Goal: Task Accomplishment & Management: Complete application form

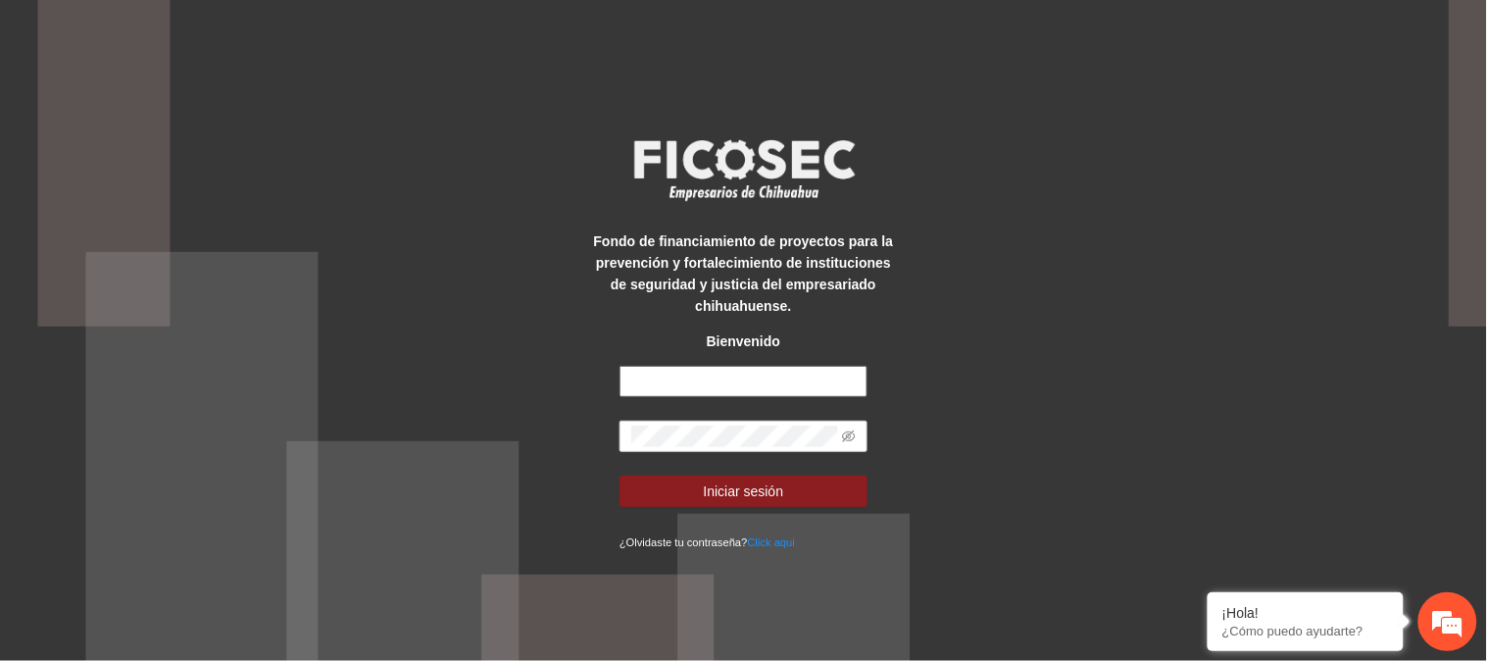
click at [680, 370] on input "text" at bounding box center [743, 381] width 248 height 31
click at [619, 475] on button "Iniciar sesión" at bounding box center [743, 490] width 248 height 31
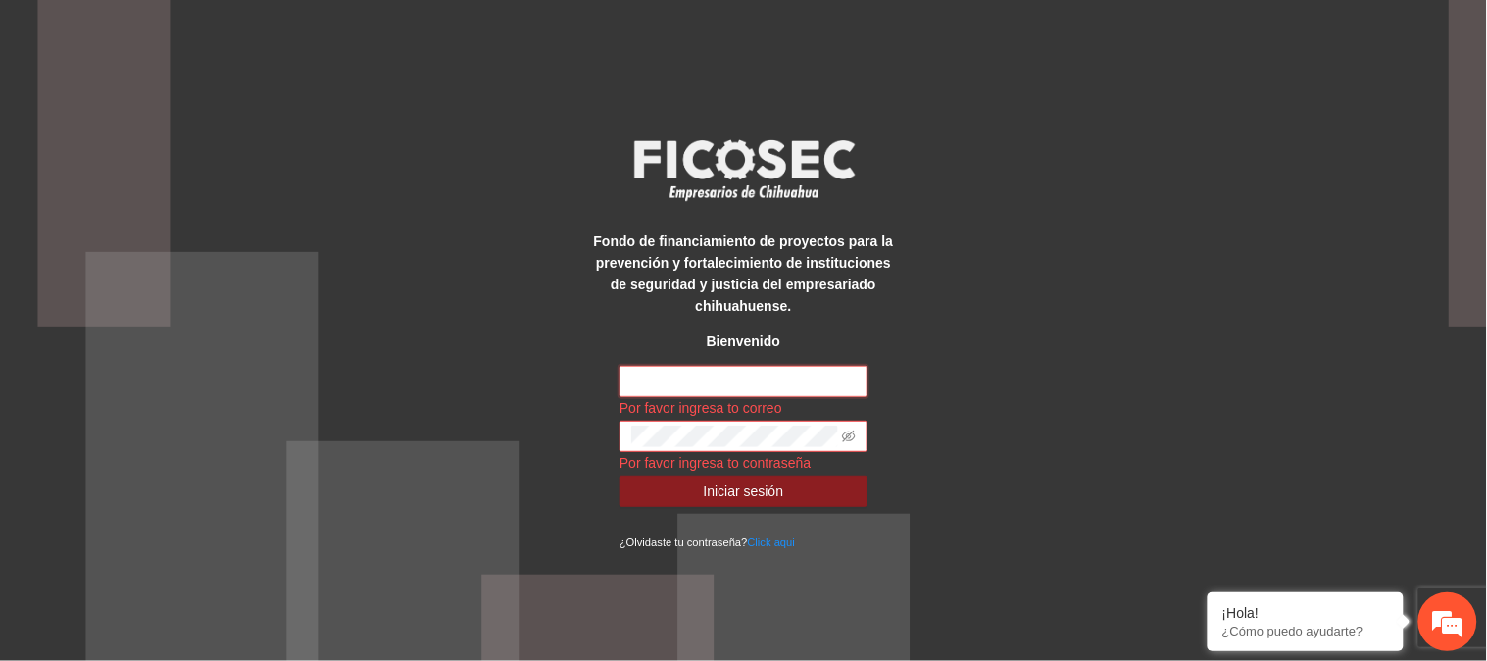
type input "**********"
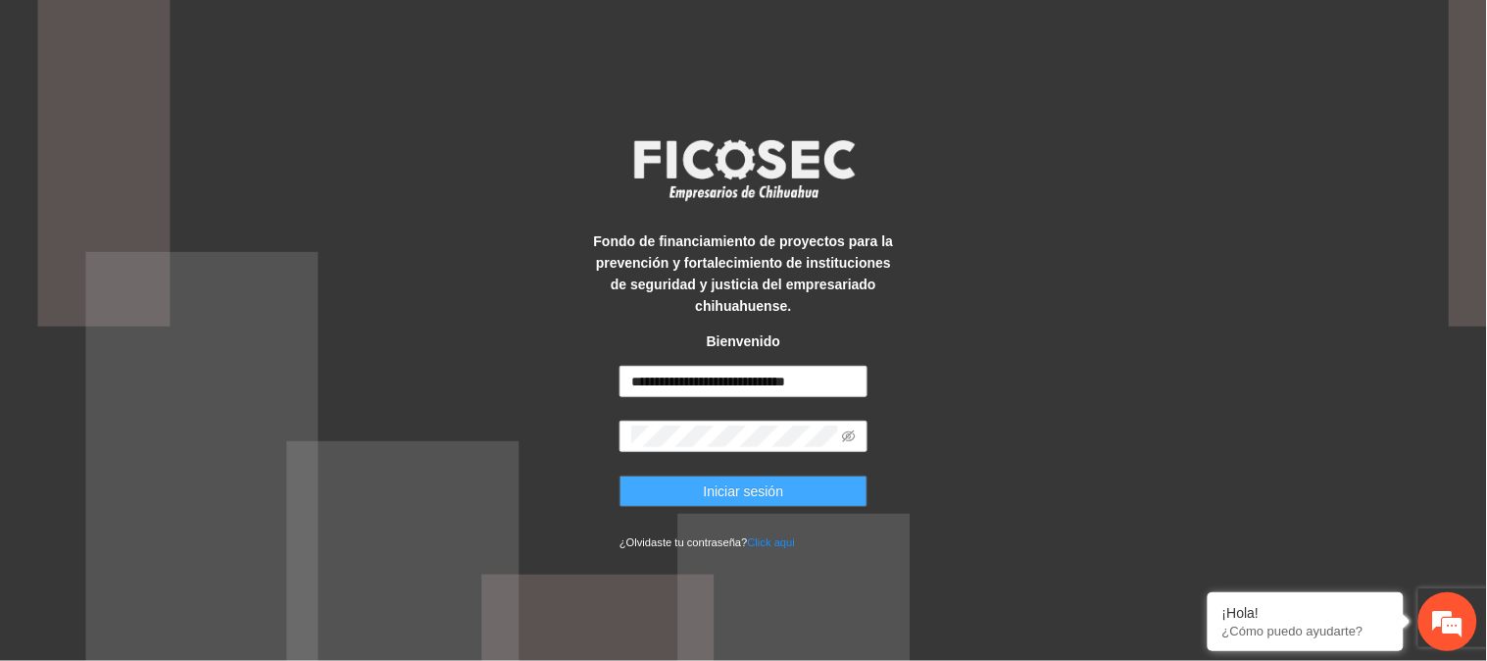
click at [715, 480] on span "Iniciar sesión" at bounding box center [744, 491] width 80 height 22
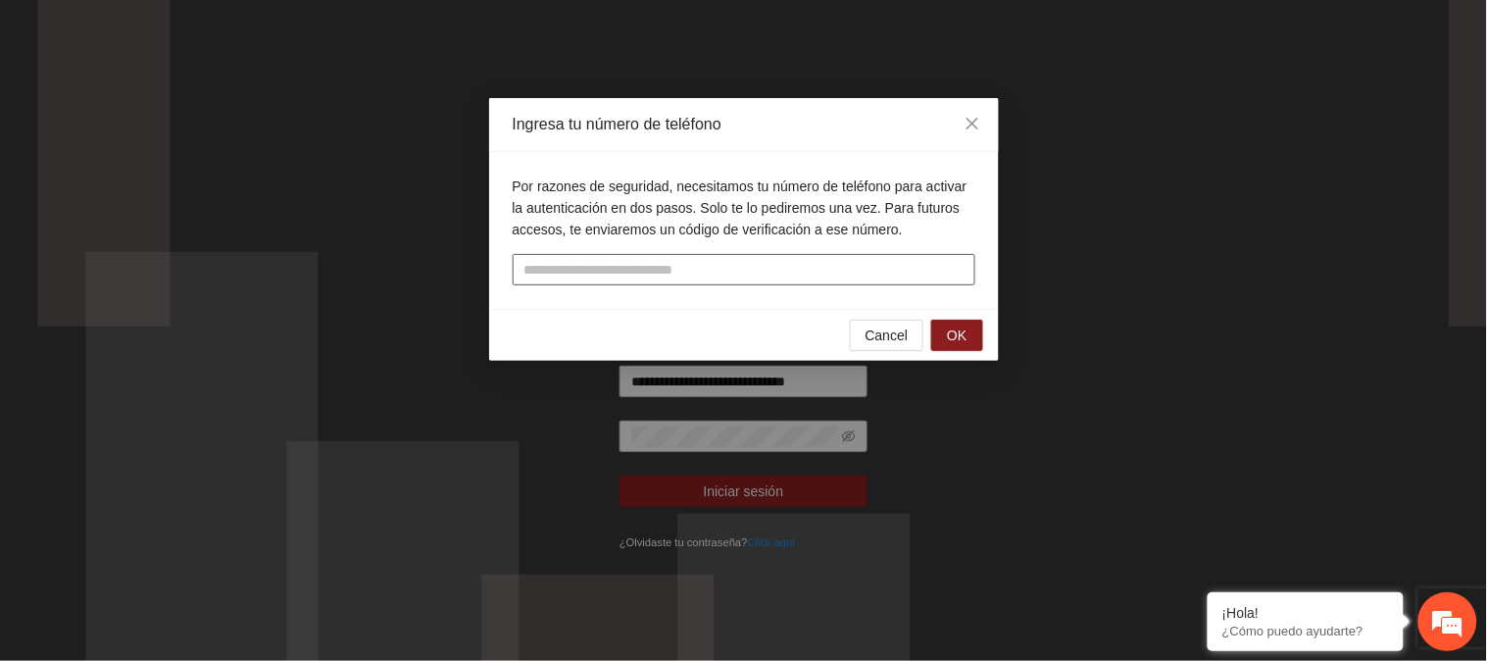
click at [707, 263] on input "tel" at bounding box center [744, 269] width 463 height 31
type input "**********"
click at [967, 328] on button "OK" at bounding box center [956, 335] width 51 height 31
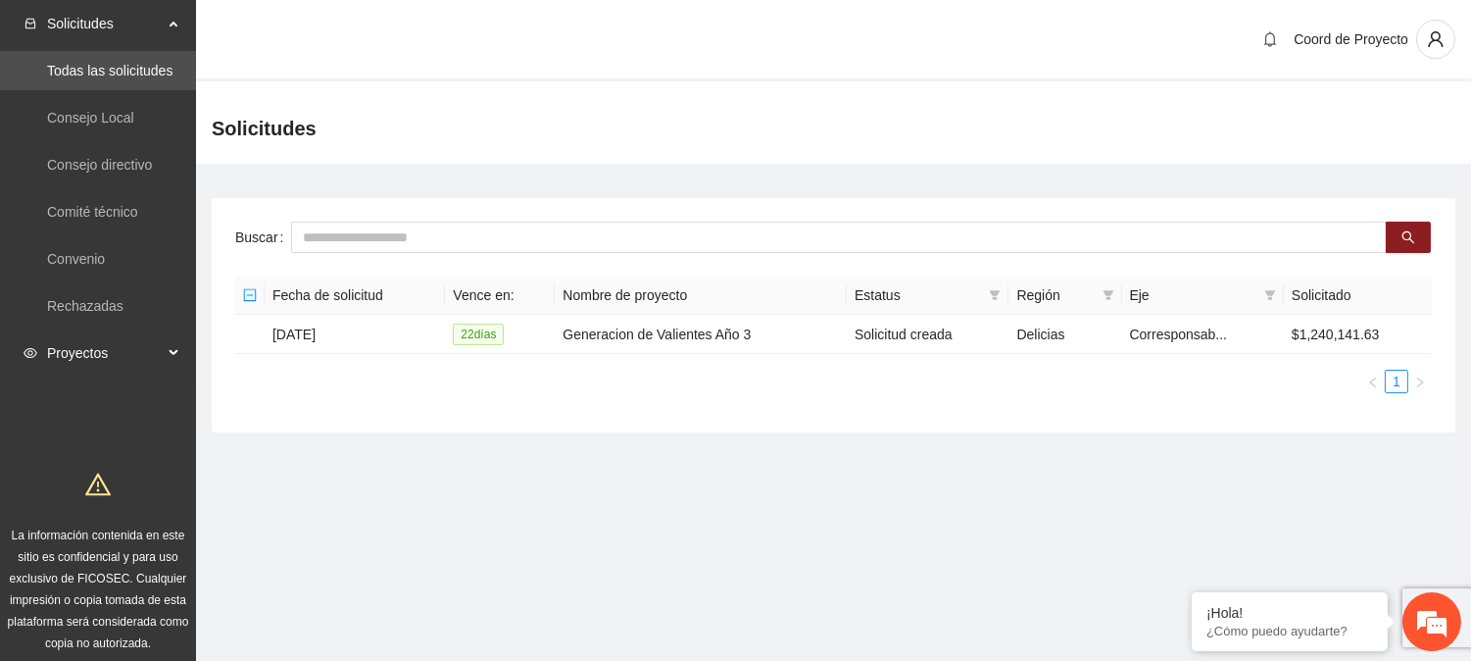
click at [90, 355] on span "Proyectos" at bounding box center [105, 352] width 116 height 39
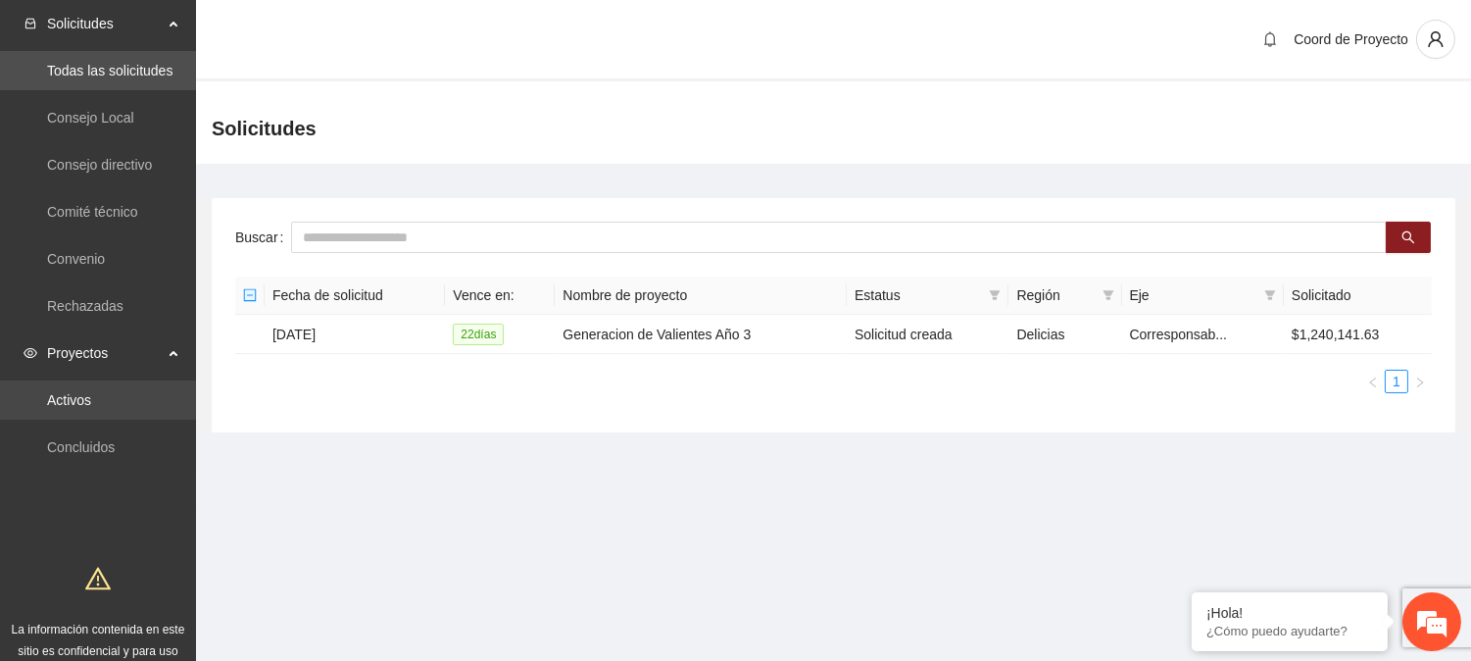
click at [91, 395] on link "Activos" at bounding box center [69, 400] width 44 height 16
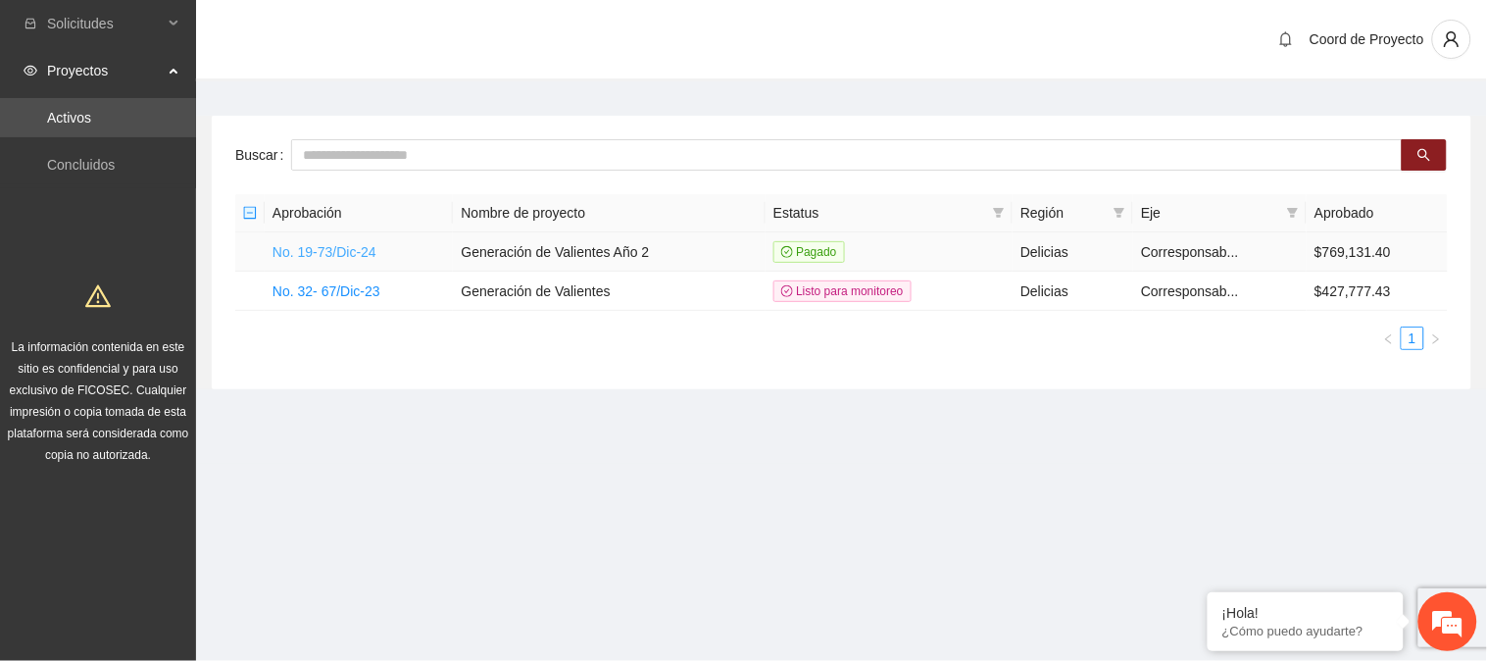
click at [344, 246] on link "No. 19-73/Dic-24" at bounding box center [324, 252] width 104 height 16
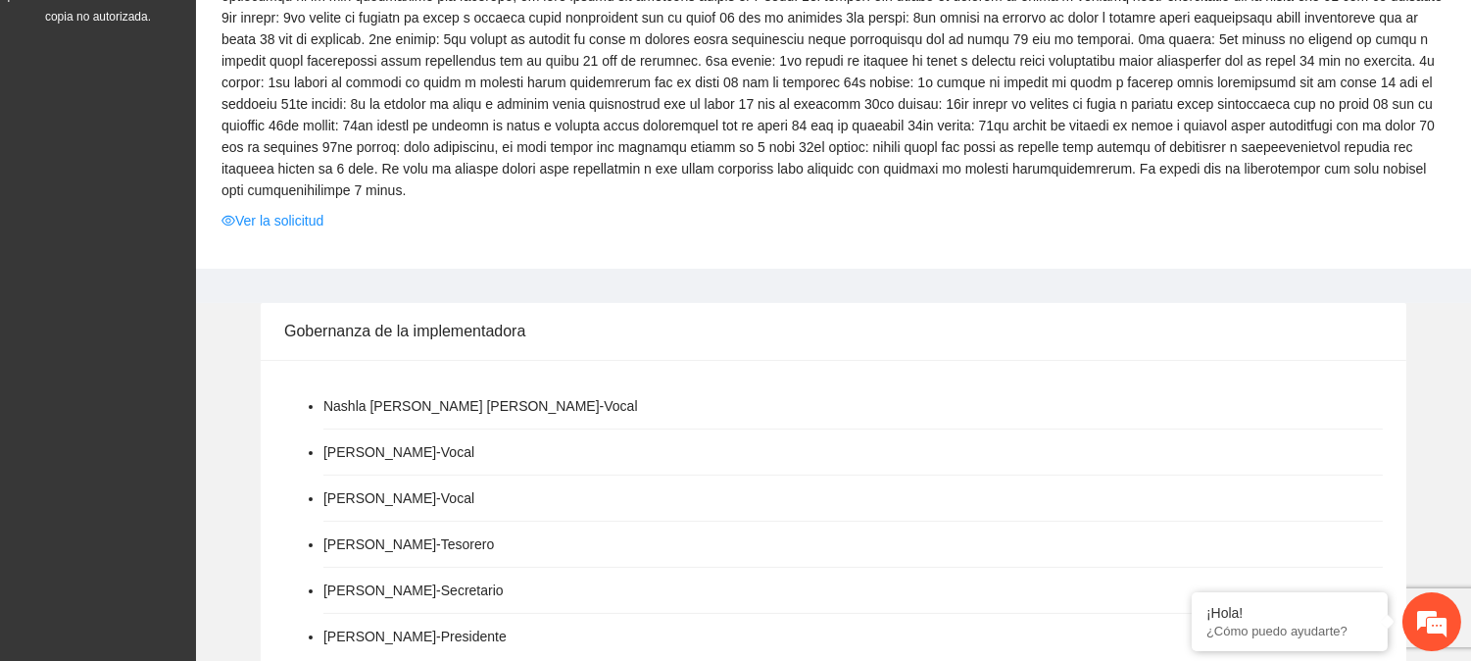
scroll to position [266, 0]
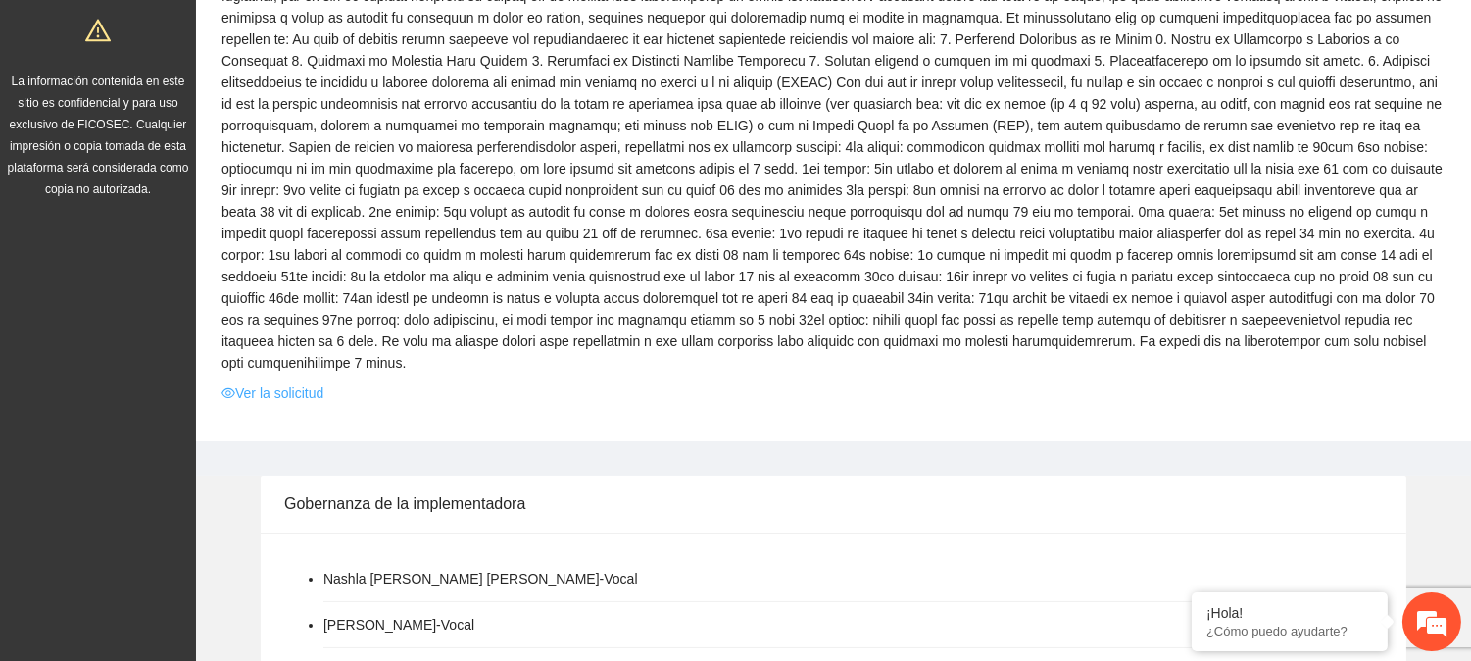
click at [276, 393] on link "Ver la solicitud" at bounding box center [273, 393] width 102 height 22
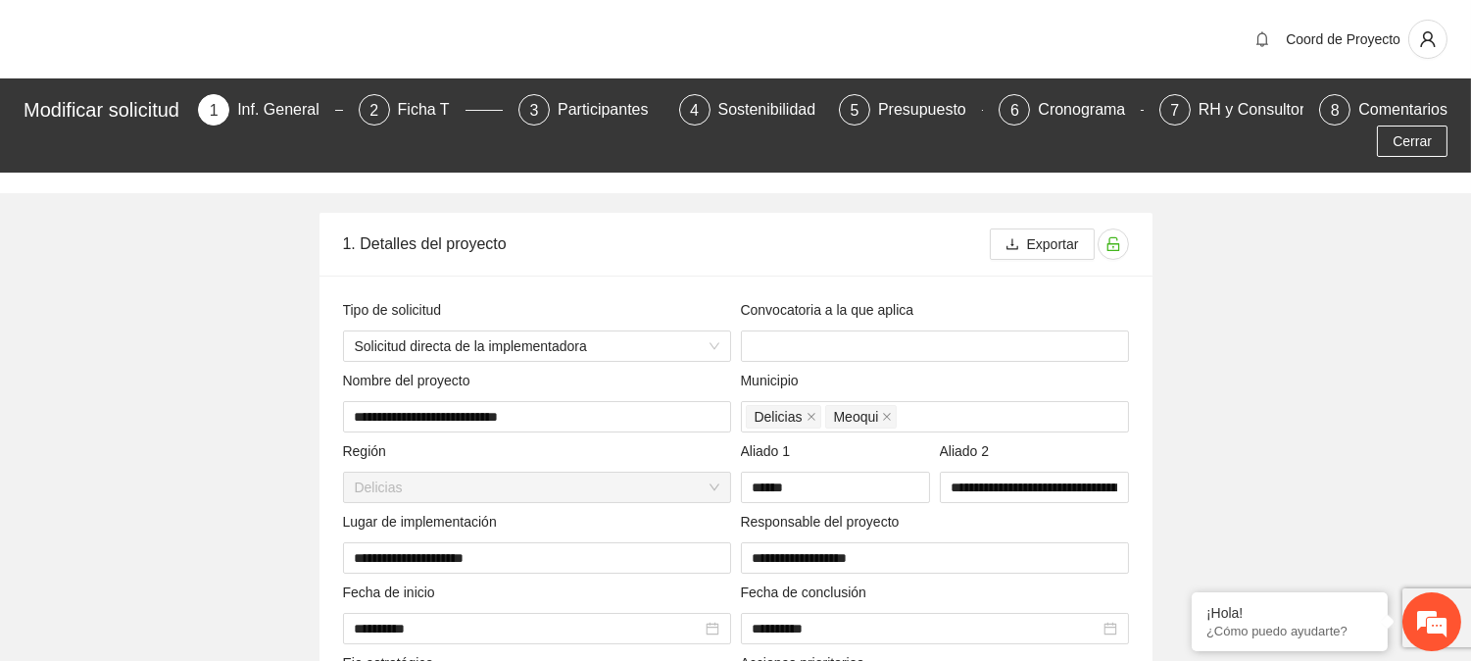
type input "**********"
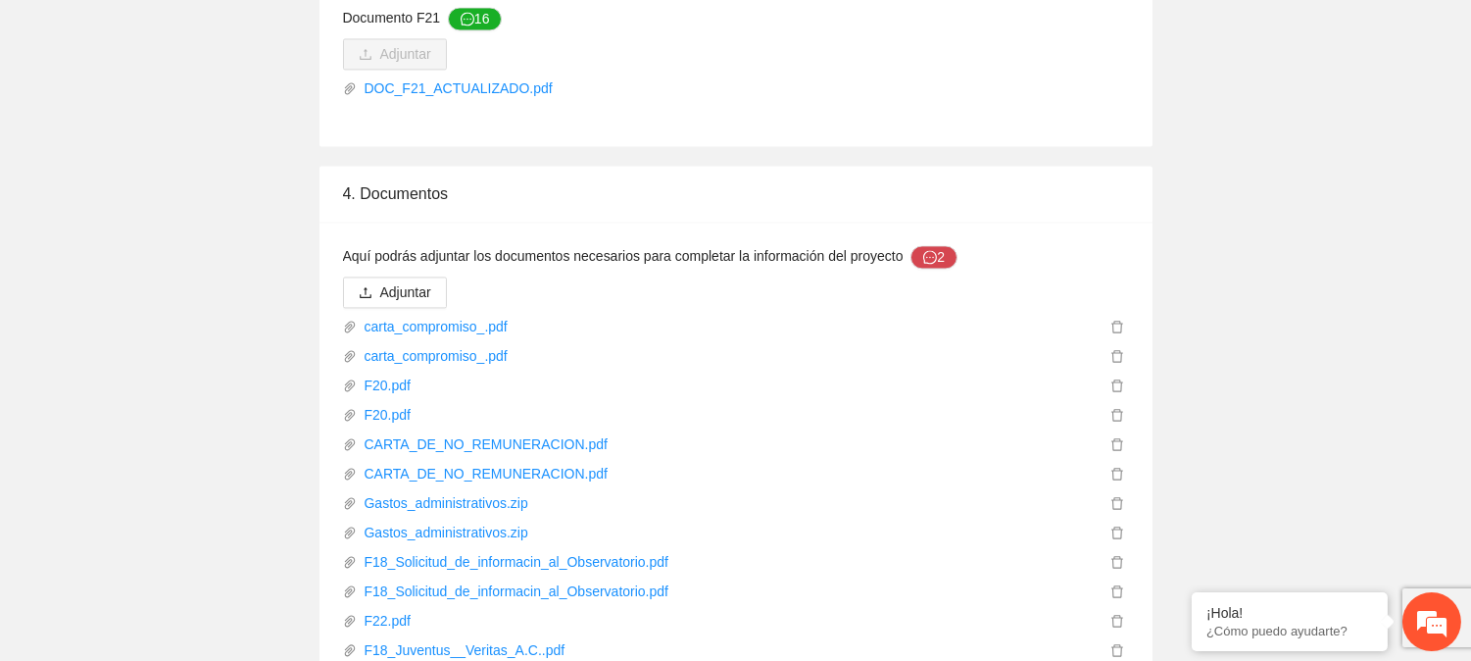
scroll to position [7245, 0]
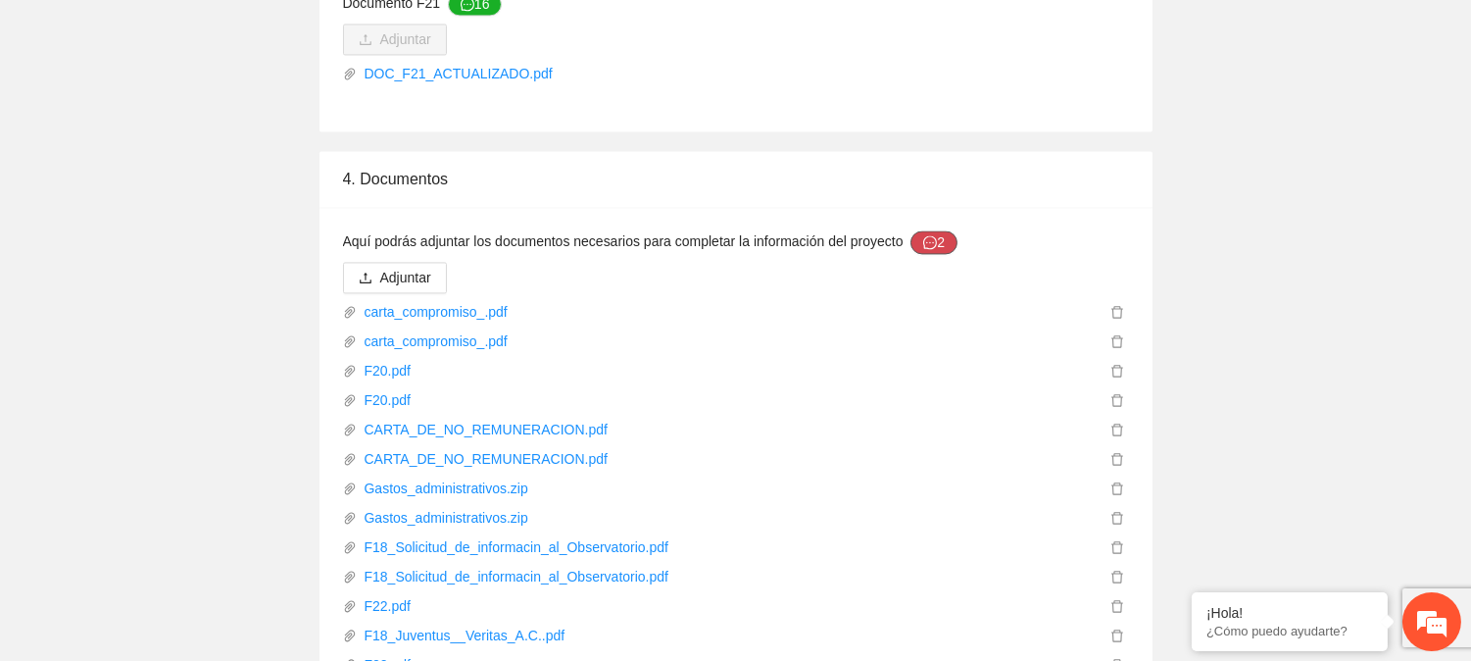
click at [917, 230] on button "2" at bounding box center [934, 242] width 47 height 24
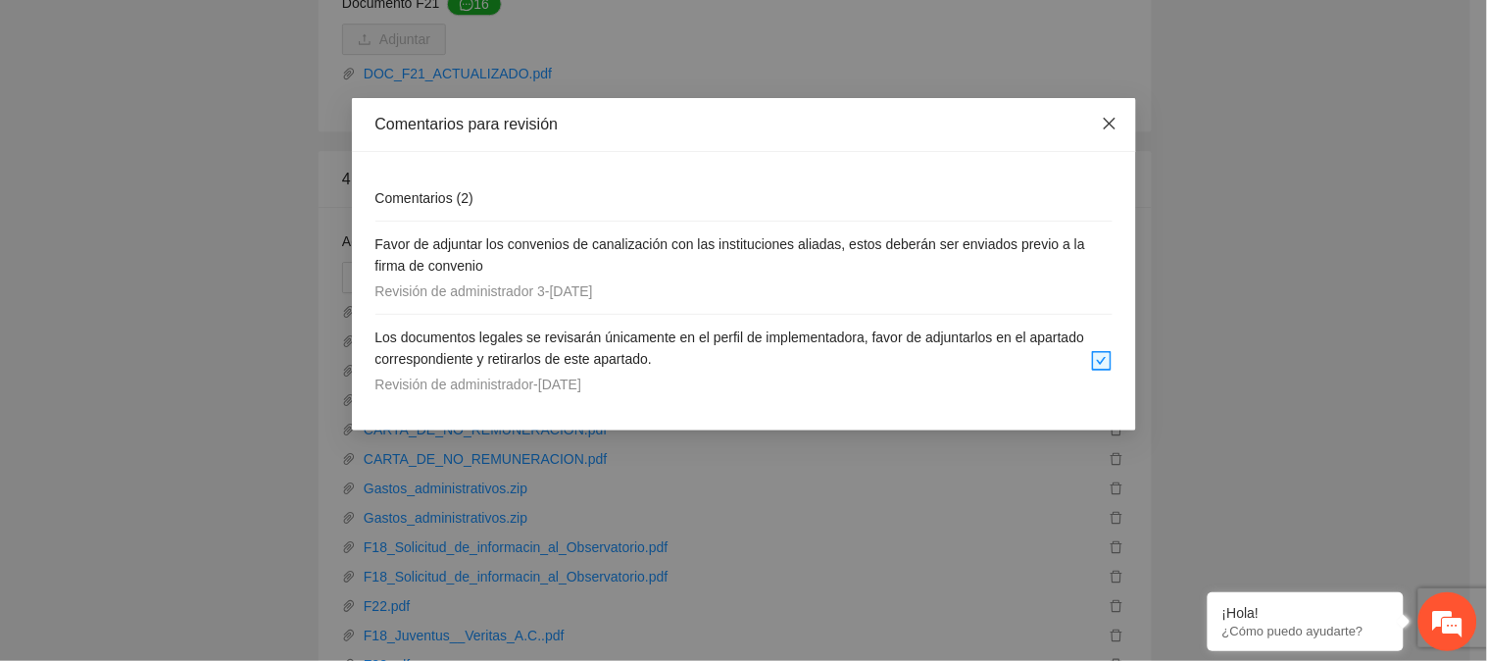
click at [1112, 125] on icon "close" at bounding box center [1110, 124] width 16 height 16
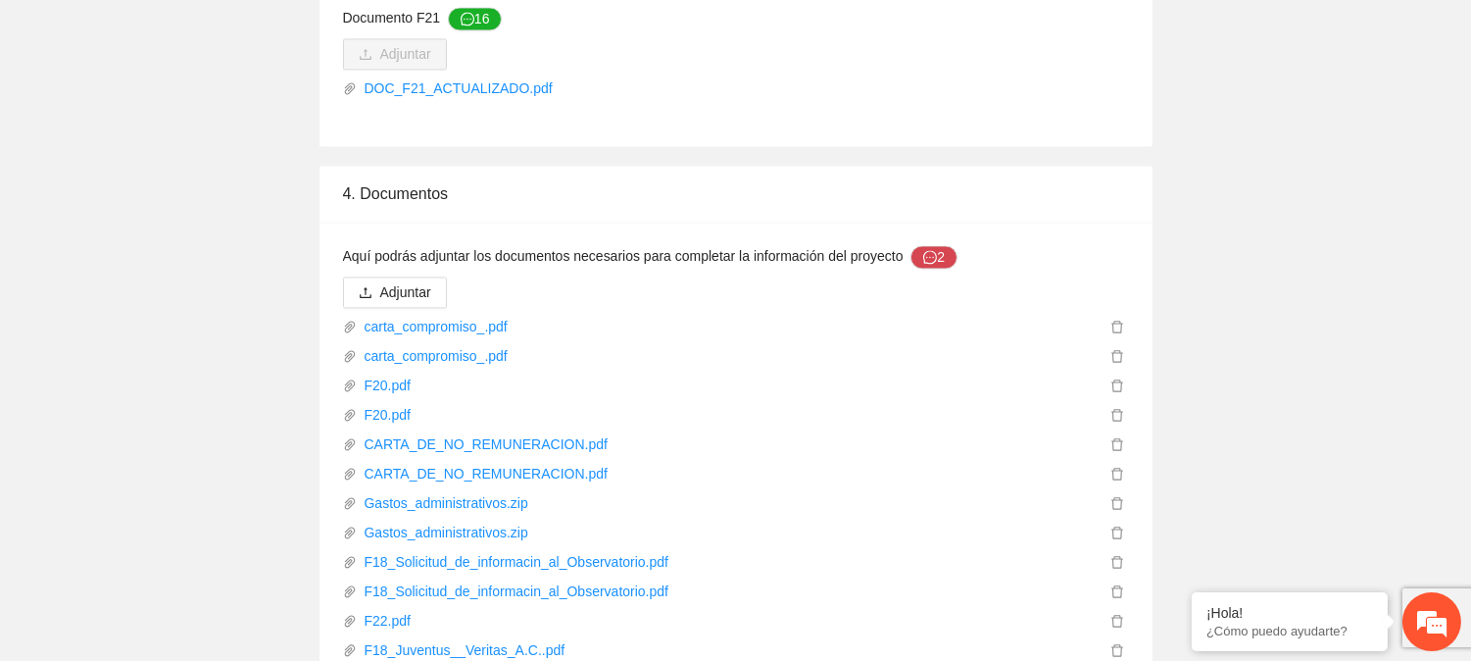
scroll to position [7274, 0]
